Goal: Task Accomplishment & Management: Manage account settings

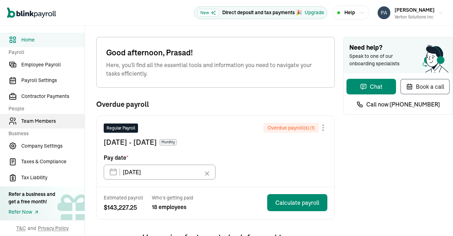
click at [38, 121] on span "Team Members" at bounding box center [52, 120] width 63 height 7
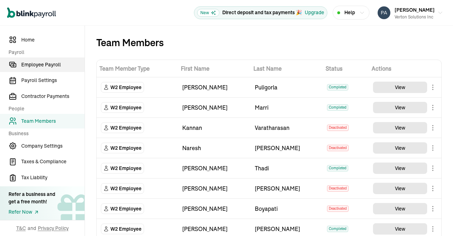
click at [40, 69] on link "Employee Payroll" at bounding box center [42, 64] width 85 height 15
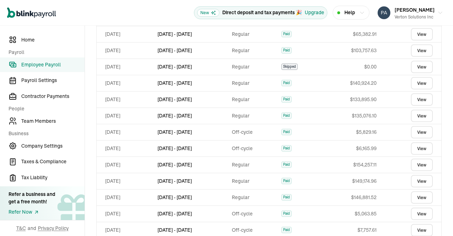
scroll to position [416, 0]
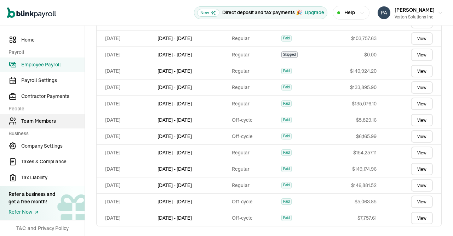
click at [48, 123] on span "Team Members" at bounding box center [52, 120] width 63 height 7
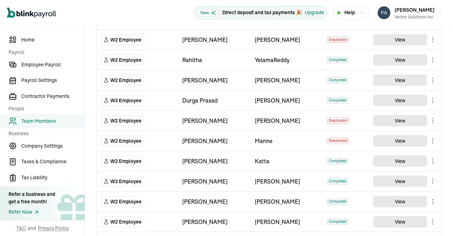
scroll to position [246, 0]
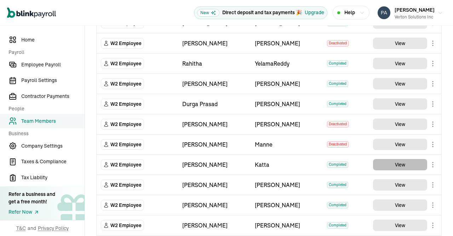
click at [384, 166] on button "View" at bounding box center [400, 164] width 54 height 11
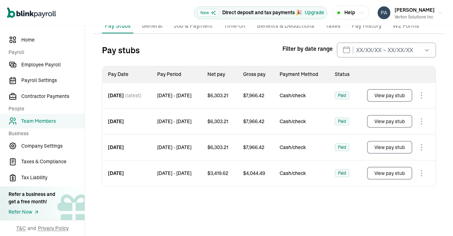
scroll to position [67, 0]
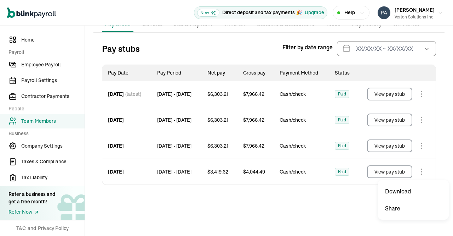
click at [419, 170] on body "Open main menu New Direct deposit and tax payments 🎉 Upgrade Help [PERSON_NAME]…" at bounding box center [226, 118] width 453 height 236
click at [38, 121] on span "Team Members" at bounding box center [52, 120] width 63 height 7
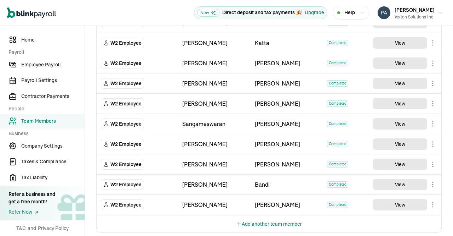
scroll to position [372, 0]
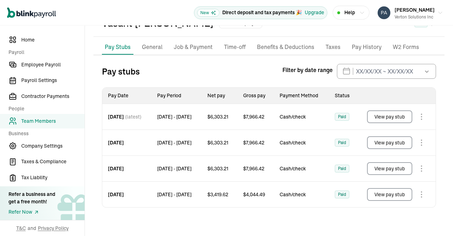
scroll to position [67, 0]
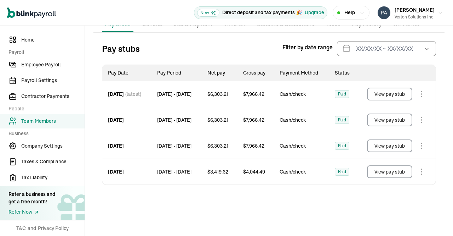
click at [178, 28] on p "Job & Payment" at bounding box center [193, 24] width 39 height 9
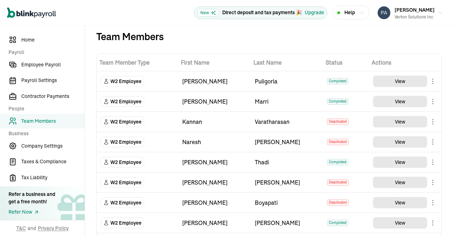
scroll to position [5, 0]
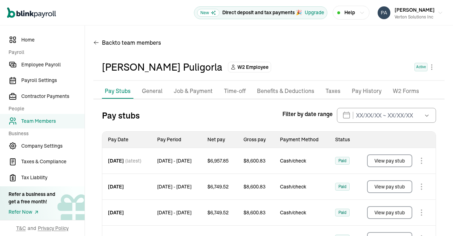
click at [190, 95] on p "Job & Payment" at bounding box center [193, 90] width 39 height 9
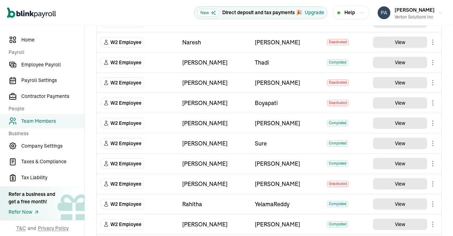
scroll to position [107, 0]
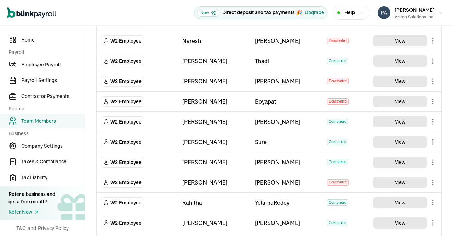
click at [401, 123] on main "Team Members Team Member Type First Name Last Name Status Actions W2 Employee […" at bounding box center [269, 211] width 368 height 585
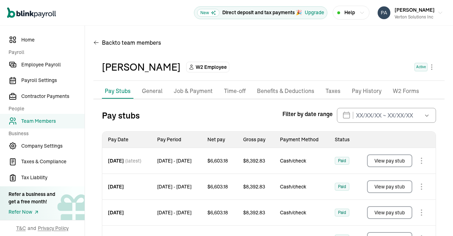
click at [189, 90] on p "Job & Payment" at bounding box center [193, 90] width 39 height 9
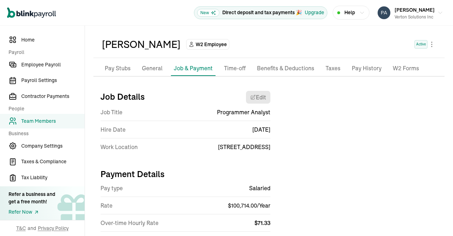
scroll to position [22, 0]
click at [125, 67] on p "Pay Stubs" at bounding box center [118, 68] width 26 height 9
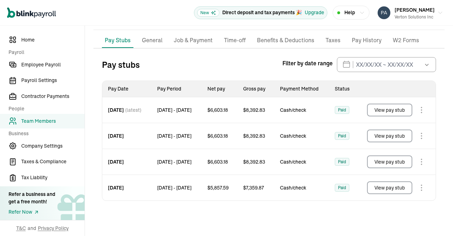
scroll to position [67, 0]
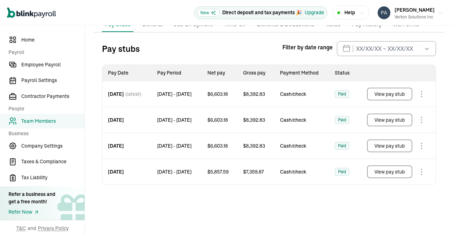
click at [392, 146] on button "View pay stub" at bounding box center [389, 145] width 45 height 13
click at [401, 118] on button "View pay stub" at bounding box center [389, 119] width 45 height 13
click at [42, 124] on span "Team Members" at bounding box center [52, 120] width 63 height 7
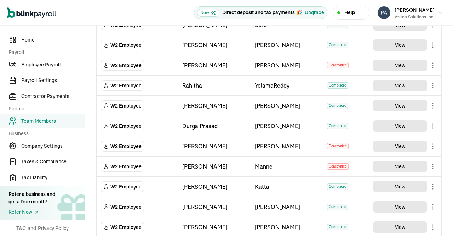
scroll to position [234, 0]
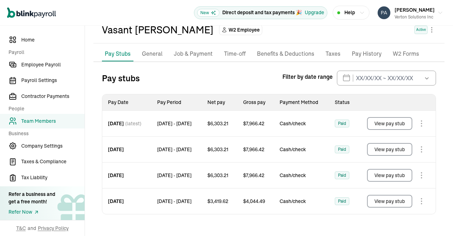
scroll to position [67, 0]
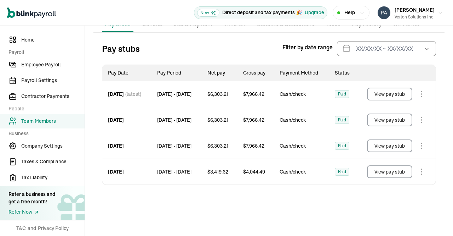
click at [384, 146] on button "View pay stub" at bounding box center [389, 145] width 45 height 13
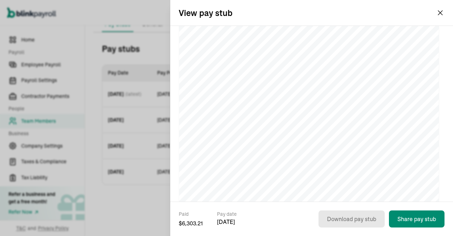
scroll to position [51, 0]
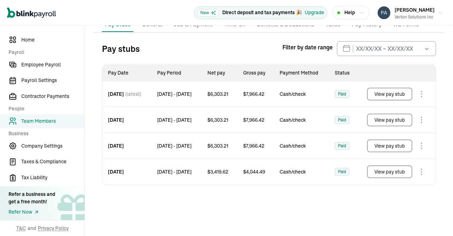
click at [38, 120] on span "Team Members" at bounding box center [52, 120] width 63 height 7
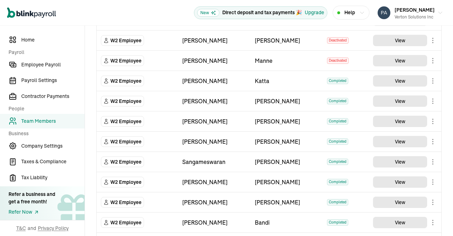
scroll to position [330, 0]
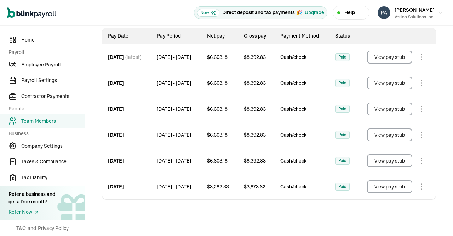
scroll to position [118, 0]
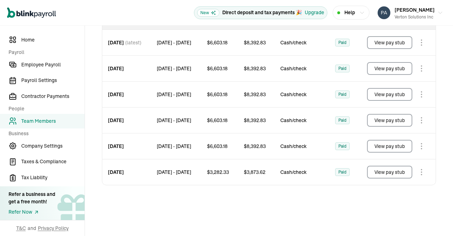
click at [387, 170] on button "View pay stub" at bounding box center [389, 171] width 45 height 13
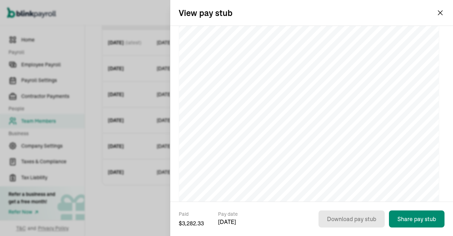
scroll to position [0, 0]
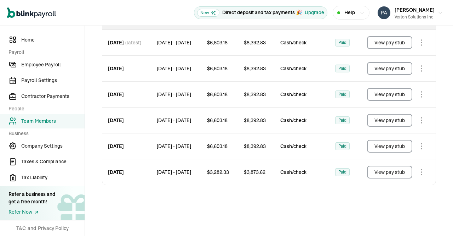
click at [45, 124] on span "Team Members" at bounding box center [52, 120] width 63 height 7
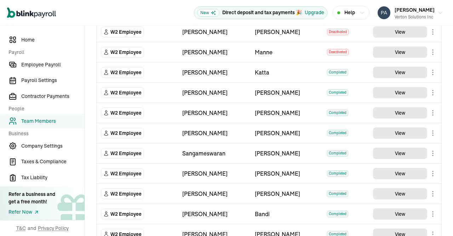
scroll to position [372, 0]
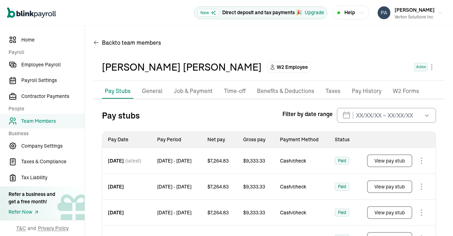
scroll to position [67, 0]
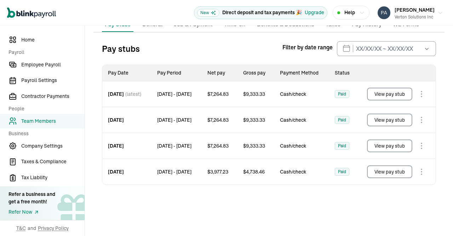
click at [387, 168] on button "View pay stub" at bounding box center [389, 171] width 45 height 13
